Goal: Task Accomplishment & Management: Manage account settings

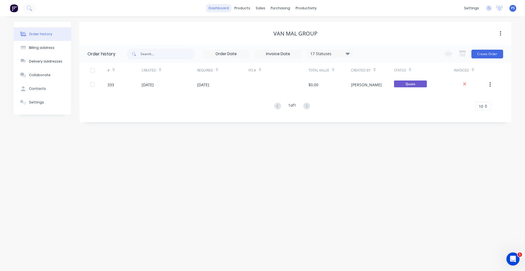
click at [224, 9] on link "dashboard" at bounding box center [219, 8] width 26 height 8
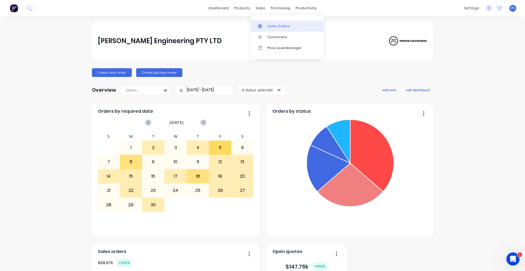
click at [261, 23] on link "Sales Orders" at bounding box center [287, 25] width 72 height 11
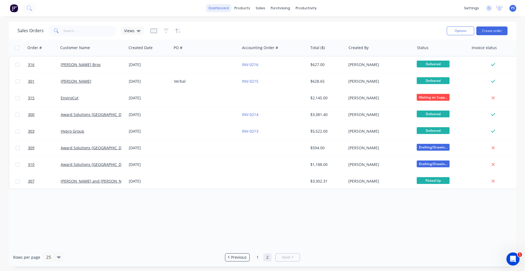
click at [220, 11] on link "dashboard" at bounding box center [219, 8] width 26 height 8
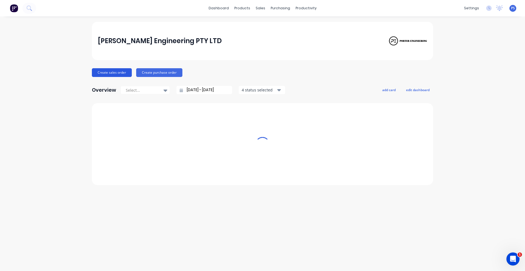
click at [115, 74] on button "Create sales order" at bounding box center [112, 72] width 40 height 9
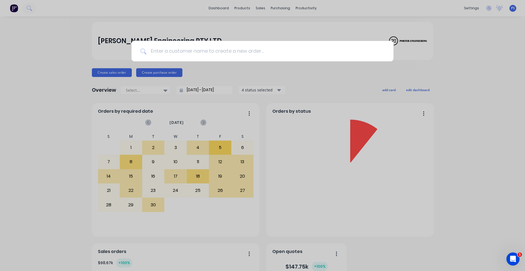
click at [245, 52] on input at bounding box center [265, 51] width 238 height 20
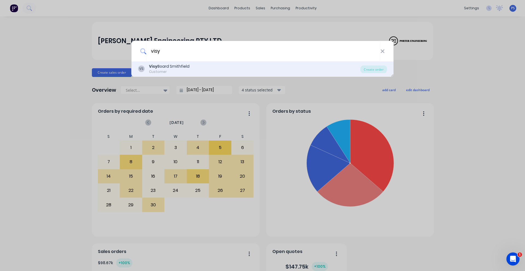
type input "visy"
click at [223, 69] on div "VS Visy Board Smithfield Customer" at bounding box center [249, 69] width 222 height 11
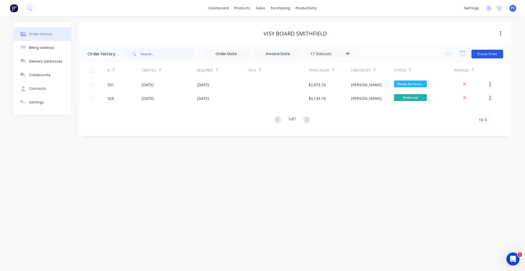
click at [483, 53] on button "Create Order" at bounding box center [487, 54] width 32 height 9
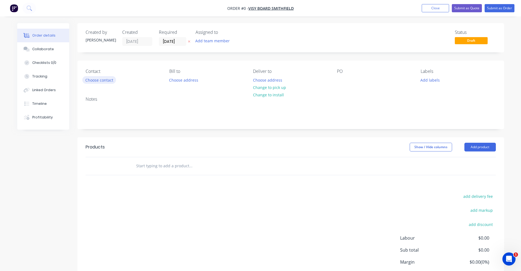
click at [114, 80] on button "Choose contact" at bounding box center [99, 79] width 34 height 7
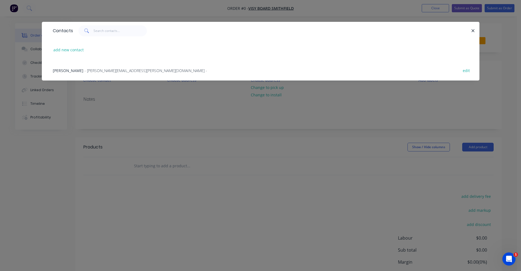
click at [131, 96] on div "Contacts add new contact Brendan Corney - Brendan.corney@visy.com.au - edit" at bounding box center [260, 135] width 521 height 271
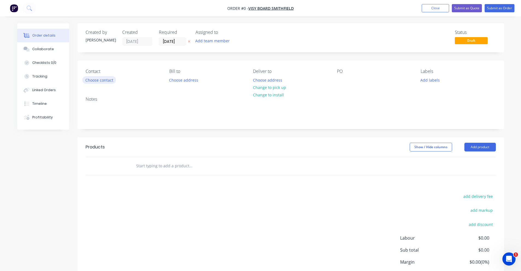
click at [110, 80] on button "Choose contact" at bounding box center [99, 79] width 34 height 7
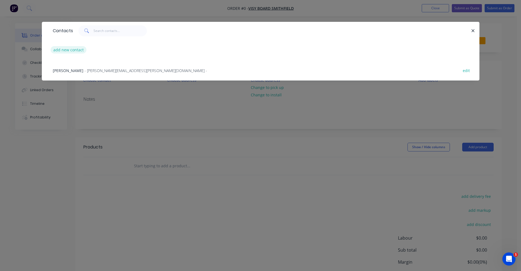
click at [69, 49] on button "add new contact" at bounding box center [69, 49] width 36 height 7
select select "AU"
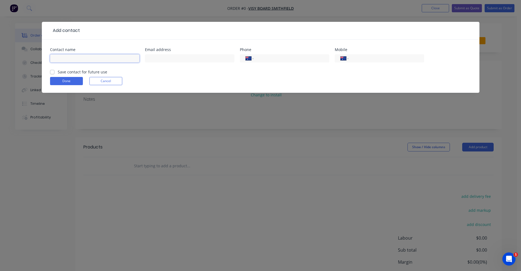
drag, startPoint x: 75, startPoint y: 57, endPoint x: 49, endPoint y: 56, distance: 26.8
click at [75, 57] on input "text" at bounding box center [94, 58] width 89 height 8
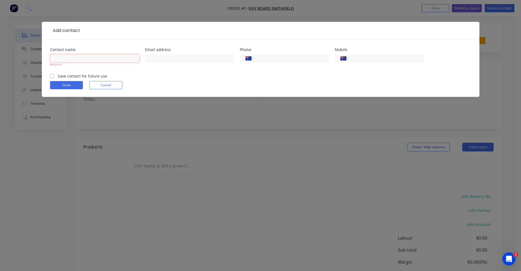
click at [61, 56] on input "text" at bounding box center [94, 58] width 89 height 8
type input "Chris Ward"
click at [159, 58] on input "text" at bounding box center [189, 58] width 89 height 8
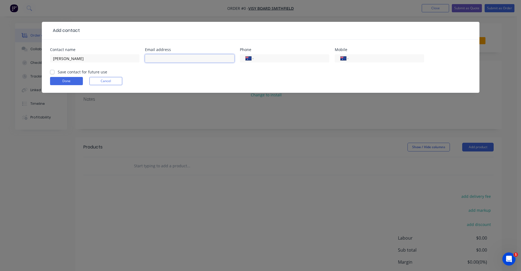
click at [188, 60] on input "text" at bounding box center [189, 58] width 89 height 8
paste input "leeda.zamiri@visy.com"
type input "leeda.zamiri@visy.com"
click at [272, 54] on div "International Afghanistan Åland Islands Albania Algeria American Samoa Andorra …" at bounding box center [284, 61] width 89 height 16
drag, startPoint x: 365, startPoint y: 57, endPoint x: 313, endPoint y: 72, distance: 54.0
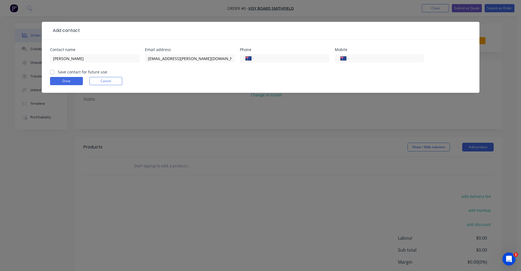
click at [365, 57] on input "tel" at bounding box center [385, 58] width 66 height 6
drag, startPoint x: 59, startPoint y: 128, endPoint x: 370, endPoint y: 61, distance: 318.5
click at [370, 61] on input "tel" at bounding box center [385, 58] width 66 height 6
type input "0481 057 509"
click at [58, 72] on label "Save contact for future use" at bounding box center [82, 72] width 49 height 6
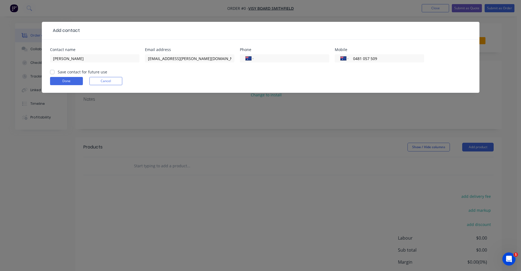
click at [52, 72] on input "Save contact for future use" at bounding box center [52, 71] width 4 height 5
checkbox input "true"
click at [55, 79] on button "Done" at bounding box center [66, 81] width 33 height 8
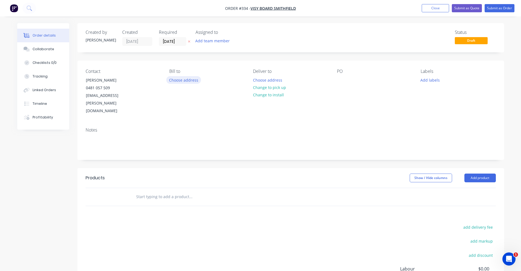
click at [186, 77] on button "Choose address" at bounding box center [183, 79] width 35 height 7
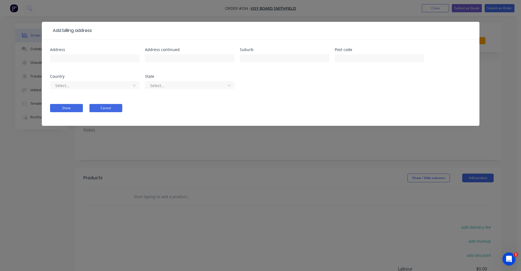
click at [107, 106] on button "Cancel" at bounding box center [105, 108] width 33 height 8
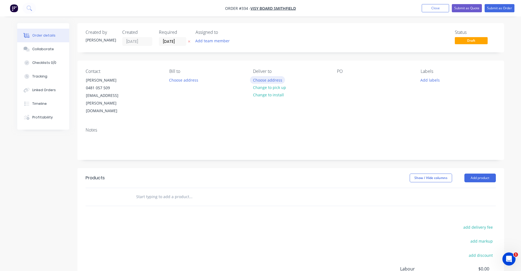
click at [272, 81] on button "Choose address" at bounding box center [267, 79] width 35 height 7
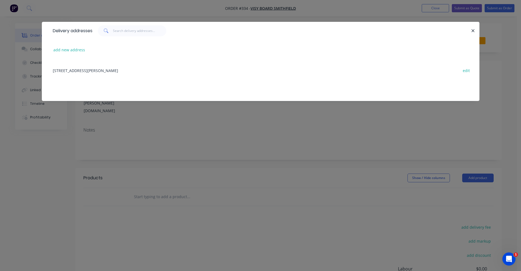
click at [93, 71] on div "6 Herbert Place, Smithfield, New South Wales, Australia, 2164 edit" at bounding box center [260, 70] width 421 height 20
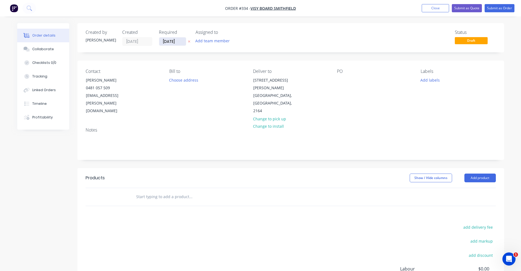
click at [177, 44] on input "26/09/25" at bounding box center [172, 41] width 27 height 8
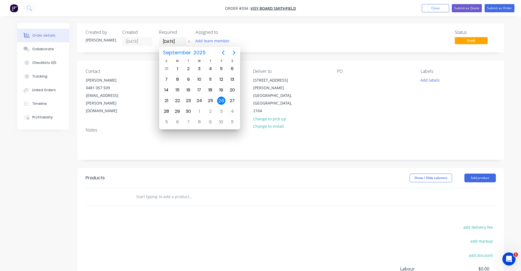
click at [263, 51] on div "Created by Peter Created 26/09/25 Required 26/09/25 Assigned to Add team member…" at bounding box center [290, 37] width 426 height 29
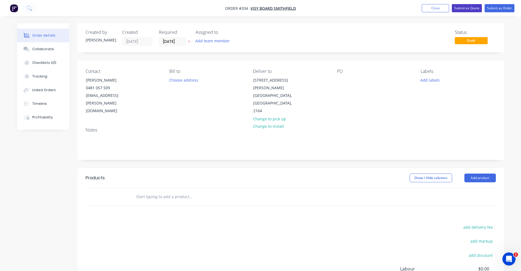
click at [470, 11] on button "Submit as Quote" at bounding box center [466, 8] width 30 height 8
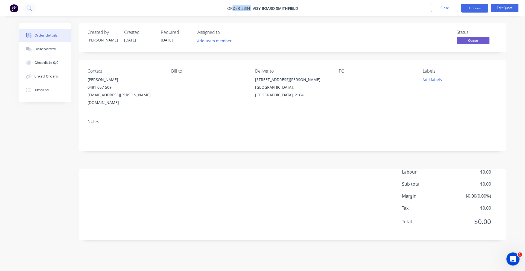
drag, startPoint x: 251, startPoint y: 10, endPoint x: 233, endPoint y: 9, distance: 17.8
click at [233, 9] on span "Order #334 -" at bounding box center [239, 8] width 25 height 5
click at [234, 8] on span "Order #334 -" at bounding box center [239, 8] width 25 height 5
click at [440, 8] on button "Close" at bounding box center [444, 8] width 27 height 8
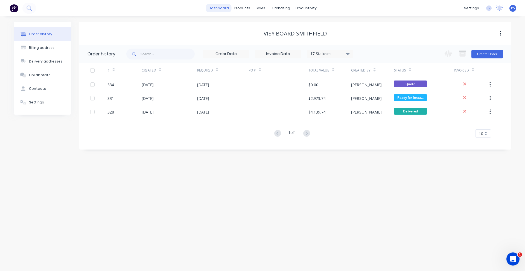
click at [211, 12] on link "dashboard" at bounding box center [219, 8] width 26 height 8
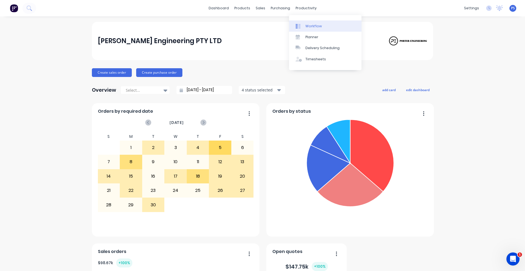
click at [301, 25] on div at bounding box center [299, 26] width 8 height 5
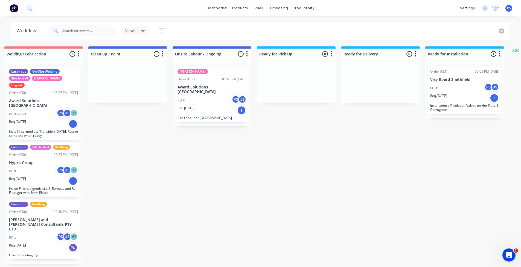
scroll to position [1, 345]
click at [234, 90] on div "PS Peter Smith (You) JS Jamie Smith" at bounding box center [214, 80] width 82 height 29
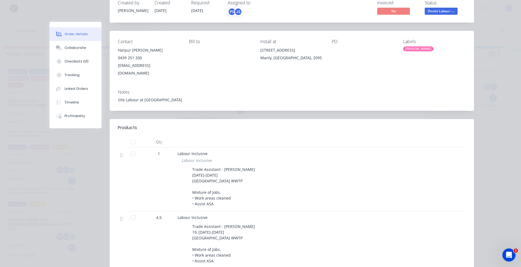
scroll to position [234, 0]
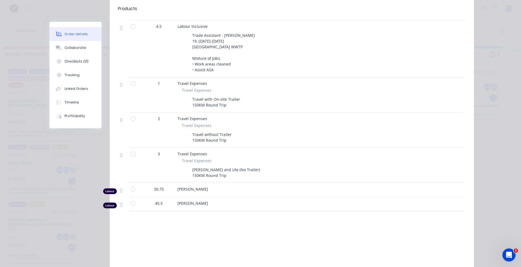
drag, startPoint x: 140, startPoint y: 192, endPoint x: 161, endPoint y: 196, distance: 22.2
click at [159, 197] on div "Labour 45.5 Jamie Smith" at bounding box center [292, 204] width 348 height 14
drag, startPoint x: 154, startPoint y: 181, endPoint x: 166, endPoint y: 184, distance: 12.5
click at [163, 186] on div "30.75" at bounding box center [159, 189] width 28 height 6
click at [166, 186] on div "30.75" at bounding box center [159, 189] width 28 height 6
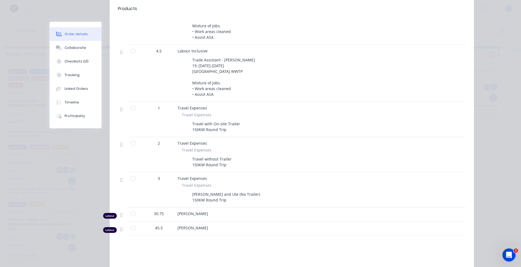
scroll to position [180, 0]
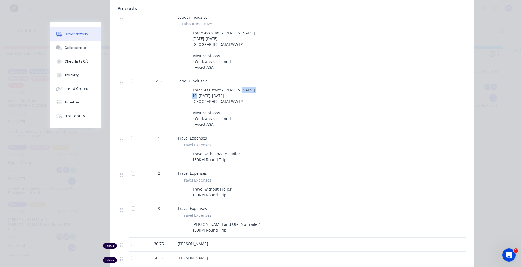
drag, startPoint x: 195, startPoint y: 90, endPoint x: 208, endPoint y: 90, distance: 13.7
click at [208, 90] on div "Trade Assistant - Jamie 19, 22-26th September 2025 North Head WWTP Mixture of J…" at bounding box center [223, 107] width 67 height 42
click at [187, 31] on div "Trade Assistant - Peter 24-26th September 2025 North Head WWTP Mixture of Jobs.…" at bounding box center [284, 50] width 205 height 42
drag, startPoint x: 192, startPoint y: 30, endPoint x: 202, endPoint y: 31, distance: 10.7
click at [202, 31] on div "Trade Assistant - Peter 24-26th September 2025 North Head WWTP Mixture of Jobs.…" at bounding box center [223, 50] width 67 height 42
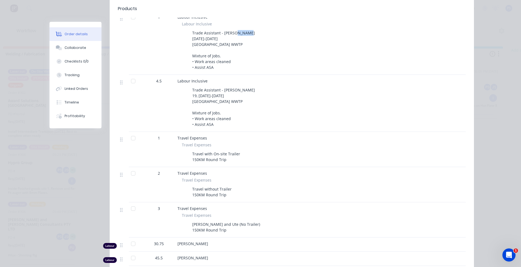
click at [202, 31] on div "Trade Assistant - Peter 24-26th September 2025 North Head WWTP Mixture of Jobs.…" at bounding box center [223, 50] width 67 height 42
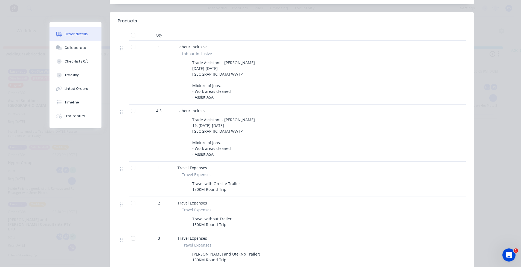
scroll to position [98, 0]
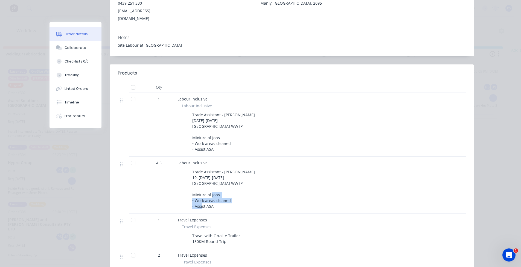
drag, startPoint x: 191, startPoint y: 195, endPoint x: 216, endPoint y: 201, distance: 25.3
click at [216, 201] on div "Trade Assistant - Jamie 19, 22-26th September 2025 North Head WWTP Mixture of J…" at bounding box center [223, 189] width 67 height 42
drag, startPoint x: 187, startPoint y: 127, endPoint x: 221, endPoint y: 145, distance: 38.4
click at [221, 145] on div "Trade Assistant - Peter 24-26th September 2025 North Head WWTP Mixture of Jobs.…" at bounding box center [284, 132] width 205 height 42
click at [221, 145] on div "Trade Assistant - Peter 24-26th September 2025 North Head WWTP Mixture of Jobs.…" at bounding box center [223, 132] width 67 height 42
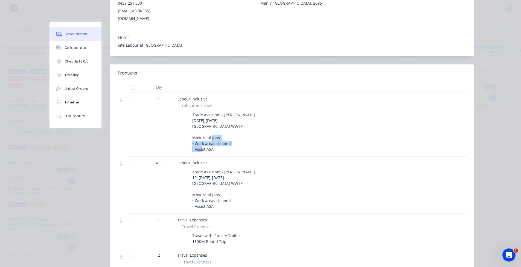
drag, startPoint x: 189, startPoint y: 133, endPoint x: 210, endPoint y: 144, distance: 24.0
click at [210, 144] on div "Trade Assistant - Peter 24-26th September 2025 North Head WWTP Mixture of Jobs.…" at bounding box center [223, 132] width 67 height 42
click at [64, 6] on div "Order #327 - Award Solutions Australia Close Options Edit Order Created by Pete…" at bounding box center [261, 184] width 424 height 521
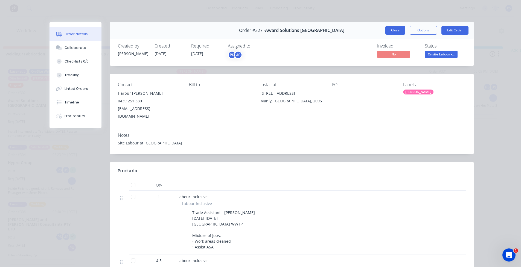
click at [401, 28] on button "Close" at bounding box center [395, 30] width 20 height 9
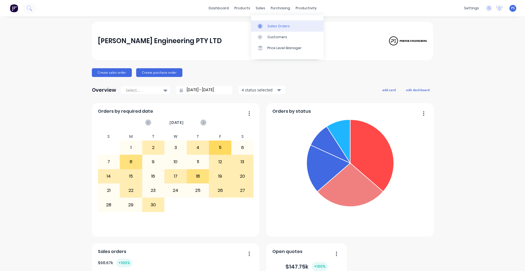
click at [268, 22] on link "Sales Orders" at bounding box center [287, 25] width 72 height 11
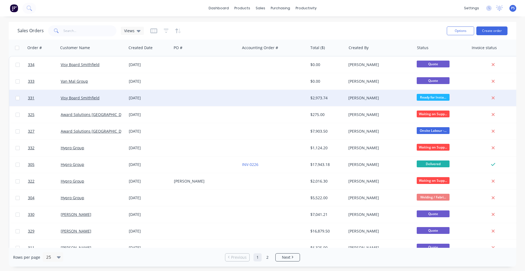
click at [175, 101] on div at bounding box center [206, 98] width 68 height 16
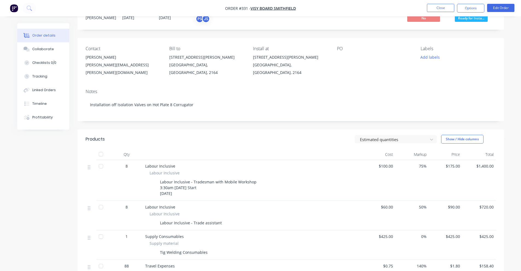
scroll to position [22, 0]
click at [502, 14] on nav "Order #331 - Visy Board Smithfield Close Options Edit Order" at bounding box center [260, 8] width 521 height 16
click at [503, 10] on button "Edit Order" at bounding box center [500, 8] width 27 height 8
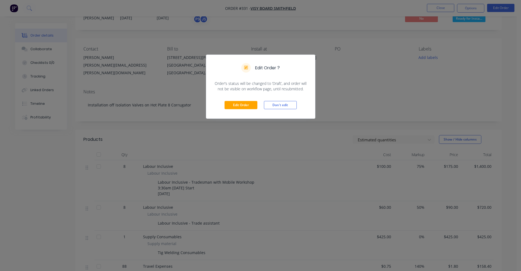
click at [257, 107] on div "Edit Order Don't edit" at bounding box center [260, 105] width 109 height 27
click at [254, 102] on button "Edit Order" at bounding box center [240, 105] width 33 height 8
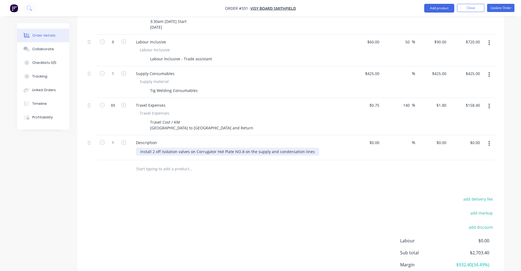
scroll to position [219, 0]
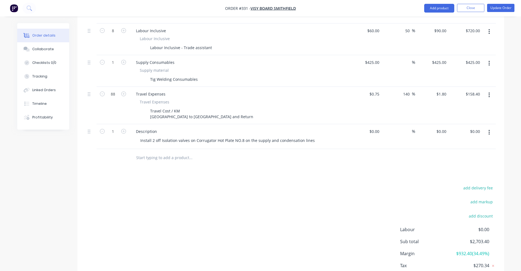
click at [152, 152] on input "text" at bounding box center [190, 157] width 109 height 11
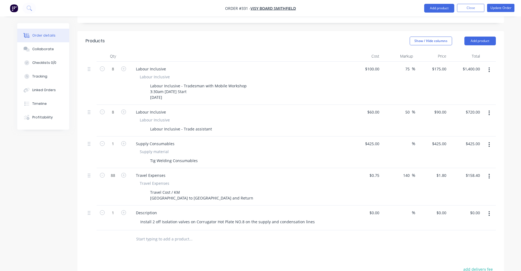
scroll to position [137, 0]
click at [197, 157] on div "Tig Welding Consumables" at bounding box center [174, 161] width 52 height 8
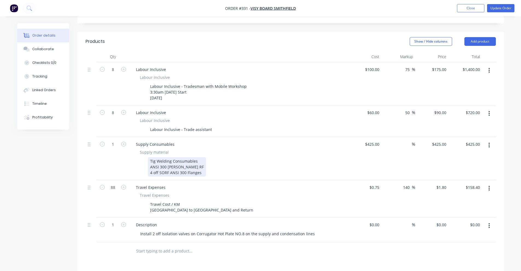
click at [175, 157] on div "Tig Welding Consumables ANSI 300 [PERSON_NAME] RF 4 off SORF ANSI 300 Flanges" at bounding box center [177, 166] width 58 height 19
drag, startPoint x: 175, startPoint y: 152, endPoint x: 133, endPoint y: 158, distance: 41.9
click at [115, 161] on div "1" at bounding box center [112, 158] width 33 height 43
click at [149, 157] on div "Tig Welding Consumables ANSI 300 [PERSON_NAME] RF 4 off SORF ANSI 300 Flanges" at bounding box center [177, 166] width 58 height 19
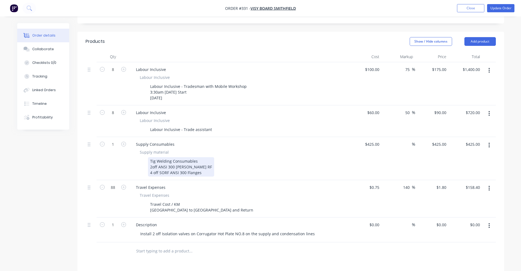
click at [179, 157] on div "Tig Welding Consumables 2off ANSI 300 [PERSON_NAME] RF 4 off SORF ANSI 300 Flan…" at bounding box center [181, 166] width 66 height 19
click at [193, 157] on div "Tig Welding Consumables 2off ANSI 300 Globe [PERSON_NAME] 4 off SORF ANSI 300 F…" at bounding box center [184, 166] width 72 height 19
click at [73, 163] on div "Created by [PERSON_NAME] Created [DATE] Required [DATE] Assigned to PS JS Invoi…" at bounding box center [260, 143] width 486 height 513
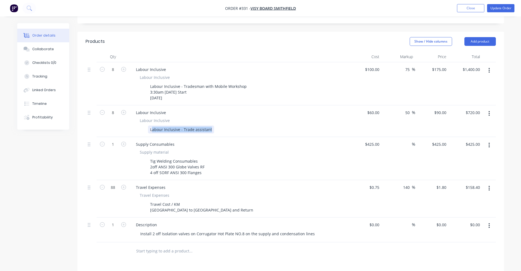
drag, startPoint x: 152, startPoint y: 117, endPoint x: 212, endPoint y: 109, distance: 60.1
click at [212, 118] on div "Labour Inclusive Labour Inclusive - Trade assistant" at bounding box center [238, 126] width 214 height 16
click at [55, 164] on div "Created by [PERSON_NAME] Created [DATE] Required [DATE] Assigned to PS JS Invoi…" at bounding box center [260, 143] width 486 height 513
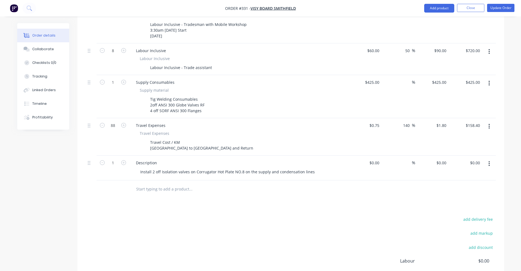
scroll to position [195, 0]
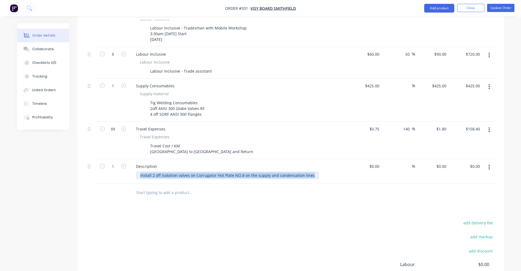
drag, startPoint x: 138, startPoint y: 158, endPoint x: 363, endPoint y: 143, distance: 225.9
click at [363, 143] on div "8 Labour Inclusive Labour Inclusive Labour Inclusive - Tradesman with Mobile Wo…" at bounding box center [291, 94] width 410 height 180
click at [304, 230] on div "add delivery fee add markup add discount Labour $0.00 Sub total $2,703.40 Margi…" at bounding box center [291, 271] width 410 height 105
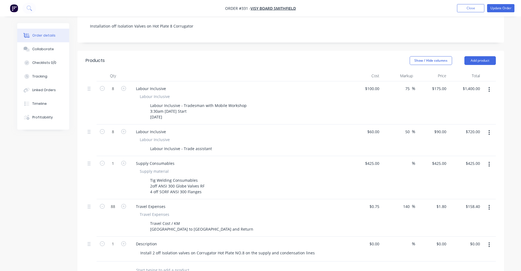
scroll to position [168, 0]
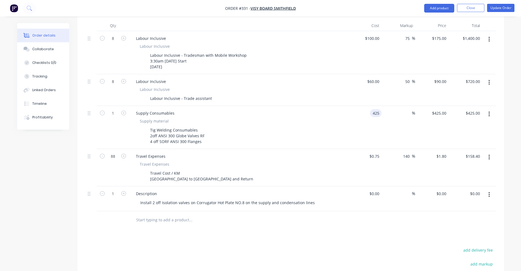
click at [372, 109] on input "425" at bounding box center [376, 113] width 9 height 8
type input "$705.00"
click at [419, 106] on div "$705.00 $425.00" at bounding box center [432, 127] width 34 height 43
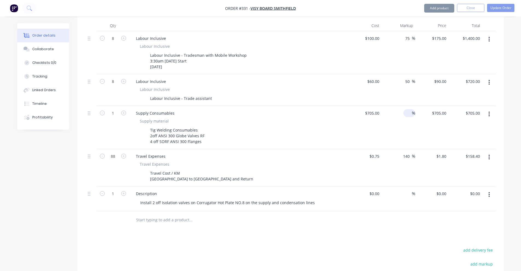
click at [408, 109] on input at bounding box center [408, 113] width 6 height 8
type input "30"
type input "$916.50"
click at [499, 106] on div "Qty Cost Markup Price Total 8 Labour Inclusive Labour Inclusive Labour Inclusiv…" at bounding box center [290, 124] width 426 height 209
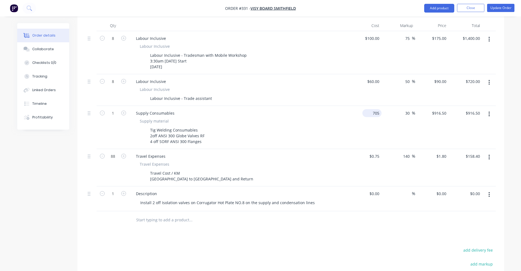
click at [381, 109] on input "705" at bounding box center [372, 113] width 17 height 8
type input "7"
type input "$554.00"
type input "$720.20"
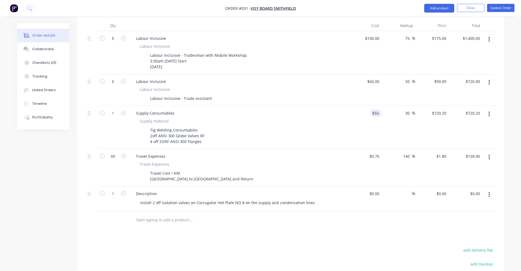
click at [397, 211] on div at bounding box center [291, 220] width 410 height 18
click at [511, 99] on div "Order details Collaborate Checklists 0/0 Tracking Linked Orders Timeline Profit…" at bounding box center [260, 100] width 521 height 536
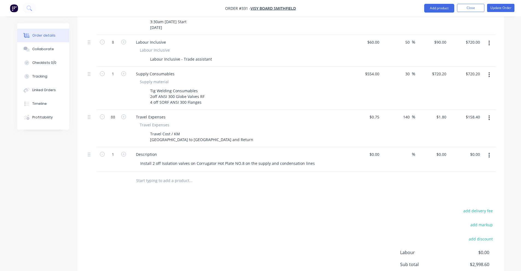
scroll to position [250, 0]
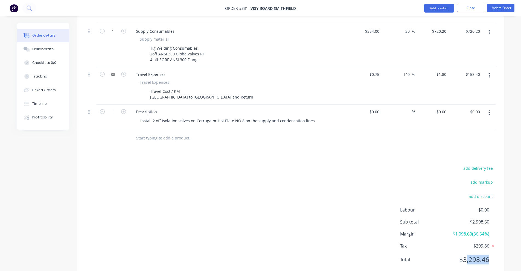
drag, startPoint x: 466, startPoint y: 243, endPoint x: 499, endPoint y: 245, distance: 32.8
click at [499, 245] on div "add delivery fee add markup add discount Labour $0.00 Sub total $2,998.60 Margi…" at bounding box center [290, 217] width 426 height 105
drag, startPoint x: 495, startPoint y: 246, endPoint x: 452, endPoint y: 249, distance: 42.8
click at [452, 255] on div "Total $3,298.46" at bounding box center [448, 260] width 96 height 10
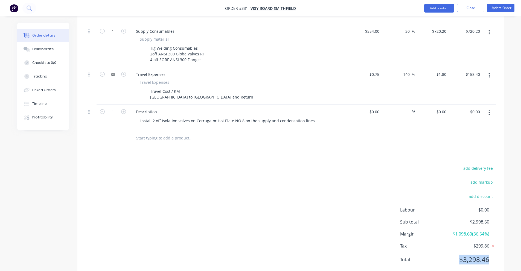
click at [452, 255] on span "$3,298.46" at bounding box center [468, 260] width 40 height 10
drag, startPoint x: 451, startPoint y: 221, endPoint x: 470, endPoint y: 219, distance: 18.7
click at [470, 231] on span "$1,098.60 ( 36.64 %)" at bounding box center [468, 234] width 40 height 7
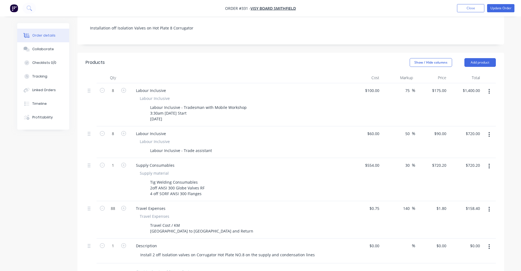
scroll to position [113, 0]
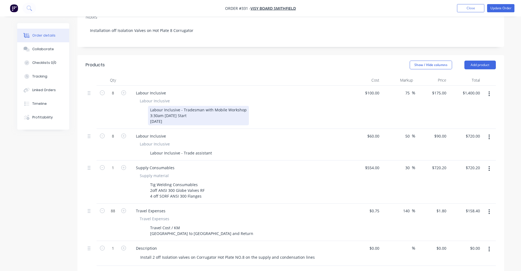
click at [155, 106] on div "Labour Inclusive - Tradesman with Mobile Workshop 3:30am [DATE] Start [DATE]" at bounding box center [198, 115] width 101 height 19
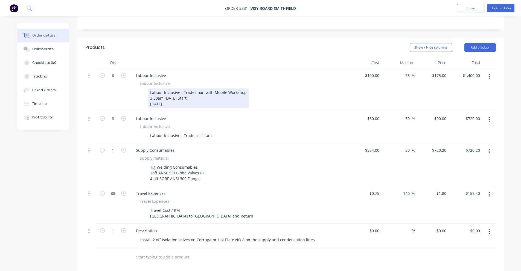
scroll to position [140, 0]
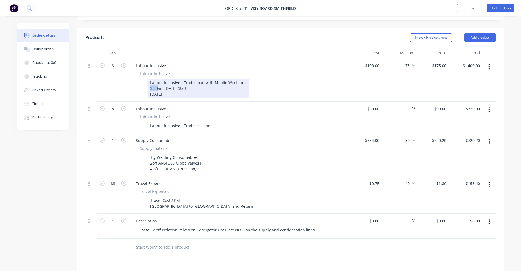
drag, startPoint x: 157, startPoint y: 71, endPoint x: 145, endPoint y: 74, distance: 12.3
click at [145, 79] on div "Labour Inclusive - Tradesman with Mobile Workshop 3:30am [DATE] Start [DATE]" at bounding box center [237, 88] width 200 height 19
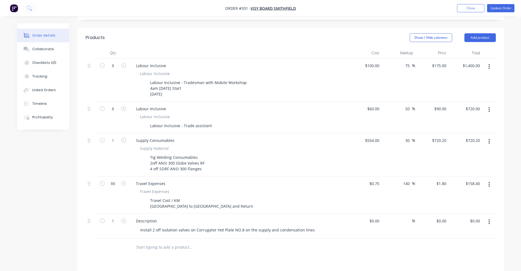
click at [204, 33] on div "Show / Hide columns Add product" at bounding box center [333, 37] width 323 height 9
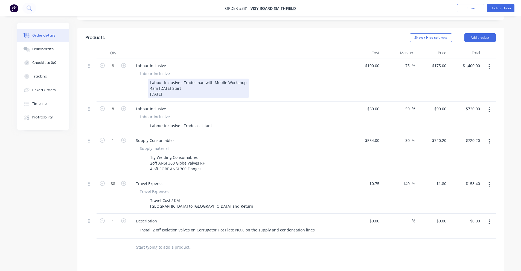
click at [243, 79] on div "Labour Inclusive - Tradesman with Mobile Workshop 4am [DATE] Start [DATE]" at bounding box center [198, 88] width 101 height 19
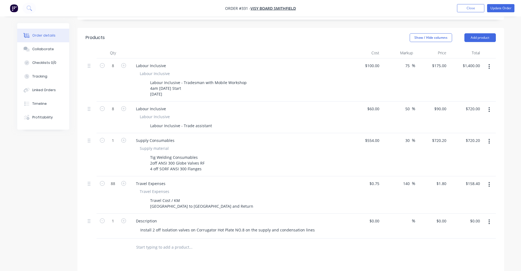
click at [193, 48] on div at bounding box center [238, 53] width 219 height 11
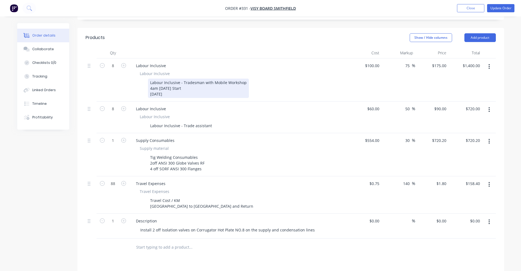
click at [150, 79] on div "Labour Inclusive - Tradesman with Mobile Workshop 4am [DATE] Start [DATE]" at bounding box center [198, 88] width 101 height 19
click at [168, 79] on div "Labour Inclusive - Tradesman with Mobile Workshop 4am [DATE] Start [DATE]" at bounding box center [198, 88] width 101 height 19
click at [180, 79] on div "Labour Inclusive - Tradesman with Mobile Workshop 4am [DATE] Start [DATE]" at bounding box center [198, 88] width 101 height 19
click at [200, 79] on div "Labour Inclusive - Tradesman with Mobile Workshop 4am [DATE] Start [DATE]" at bounding box center [198, 88] width 101 height 19
click at [185, 79] on div "Labour Inclusive - Tradesman with Mobile Workshop 4am [DATE] Start [DATE]" at bounding box center [198, 88] width 101 height 19
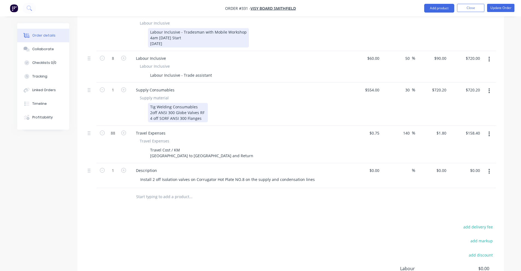
scroll to position [195, 0]
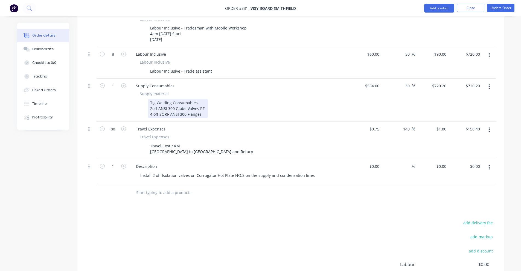
click at [152, 99] on div "Tig Welding Consumables 2off ANSI 300 Globe Valves RF 4 off SORF ANSI 300 Flang…" at bounding box center [178, 108] width 60 height 19
click at [154, 99] on div "Tig Welding Consumables 2 off ANSI 300 Globe Valves RF 4 off SORF ANSI 300 Flan…" at bounding box center [178, 108] width 61 height 19
click at [198, 99] on div "Tig Welding Consumables 2 off ANSI 300 Globe Valves RF 4 off SORF ANSI 300 Flan…" at bounding box center [178, 108] width 61 height 19
drag, startPoint x: 187, startPoint y: 204, endPoint x: 186, endPoint y: 199, distance: 4.7
click at [187, 203] on div "Products Show / Hide columns Add product Qty Cost Markup Price Total 8 Labour I…" at bounding box center [290, 153] width 426 height 360
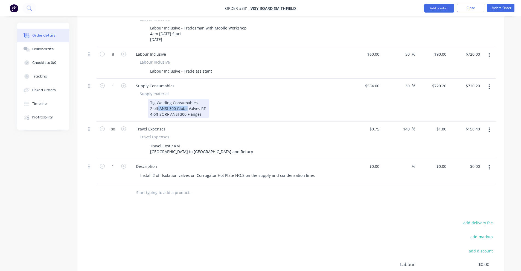
drag, startPoint x: 158, startPoint y: 95, endPoint x: 186, endPoint y: 94, distance: 27.9
click at [186, 99] on div "Tig Welding Consumables 2 off ANSI 300 Globe Valves RF 4 off SORF ANSI 300 Flan…" at bounding box center [178, 108] width 61 height 19
click at [149, 99] on div "Tig Welding Consumables 2 off ANSI 300 Globe Valves RF 4 off SORF ANSI 300 Flan…" at bounding box center [178, 108] width 61 height 19
drag, startPoint x: 149, startPoint y: 93, endPoint x: 204, endPoint y: 93, distance: 55.2
click at [204, 99] on div "Tig Welding Consumables 2 off ANSI 300 Globe Valves RF 4 off SORF ANSI 300 Flan…" at bounding box center [178, 108] width 61 height 19
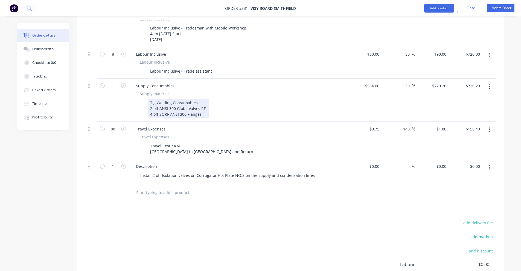
click at [204, 99] on div "Tig Welding Consumables 2 off ANSI 300 Globe Valves RF 4 off SORF ANSI 300 Flan…" at bounding box center [178, 108] width 61 height 19
drag, startPoint x: 204, startPoint y: 99, endPoint x: 149, endPoint y: 101, distance: 54.7
click at [149, 101] on div "Tig Welding Consumables 2 off ANSI 300 Globe Valves RF 4 off SORF ANSI 300 Flan…" at bounding box center [178, 108] width 61 height 19
click at [199, 99] on div "Tig Welding Consumables 2 off ANSI 300 Globe Valves RF 4 off SORF ANSI 300 Flan…" at bounding box center [178, 108] width 61 height 19
click at [201, 99] on div "Tig Welding Consumables 2 off ANSI 300 Globe Valves RF 4 off SORF ANSI 300 Flan…" at bounding box center [178, 108] width 61 height 19
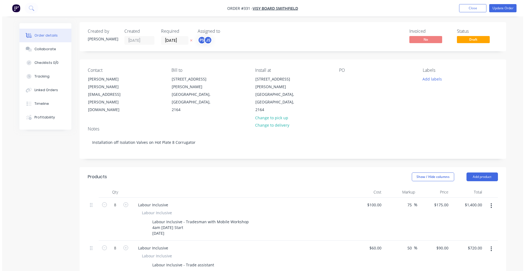
scroll to position [0, 0]
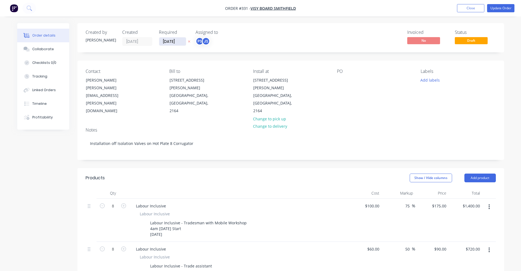
click at [173, 42] on input "[DATE]" at bounding box center [172, 41] width 27 height 8
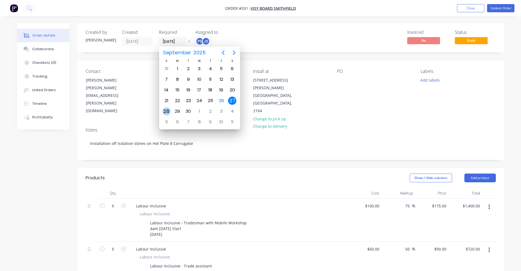
click at [164, 113] on div "28" at bounding box center [166, 111] width 8 height 8
type input "[DATE]"
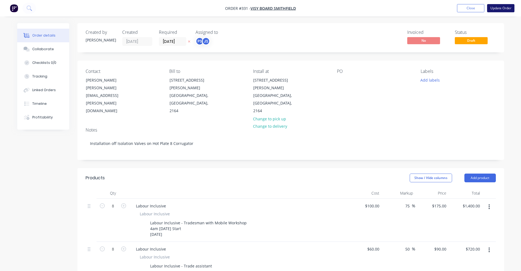
click at [509, 5] on button "Update Order" at bounding box center [500, 8] width 27 height 8
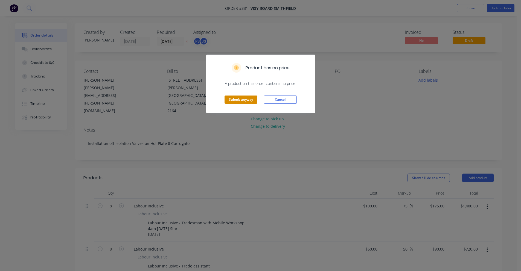
click at [248, 102] on button "Submit anyway" at bounding box center [240, 100] width 33 height 8
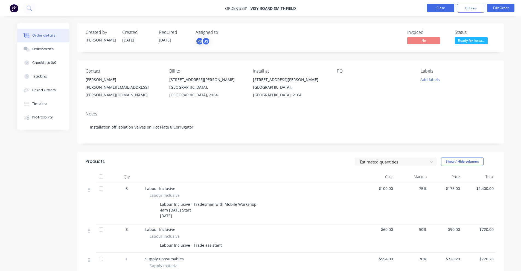
click at [441, 5] on button "Close" at bounding box center [440, 8] width 27 height 8
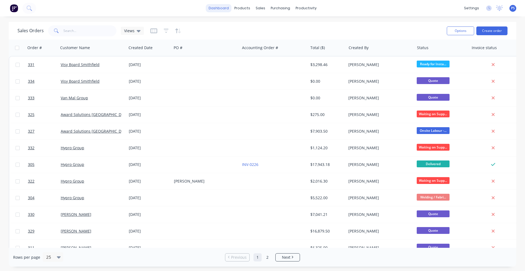
click at [221, 6] on link "dashboard" at bounding box center [219, 8] width 26 height 8
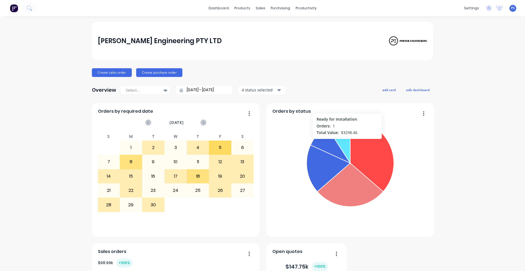
click at [345, 142] on icon at bounding box center [337, 141] width 23 height 43
click at [345, 142] on icon at bounding box center [338, 141] width 24 height 44
